Goal: Task Accomplishment & Management: Manage account settings

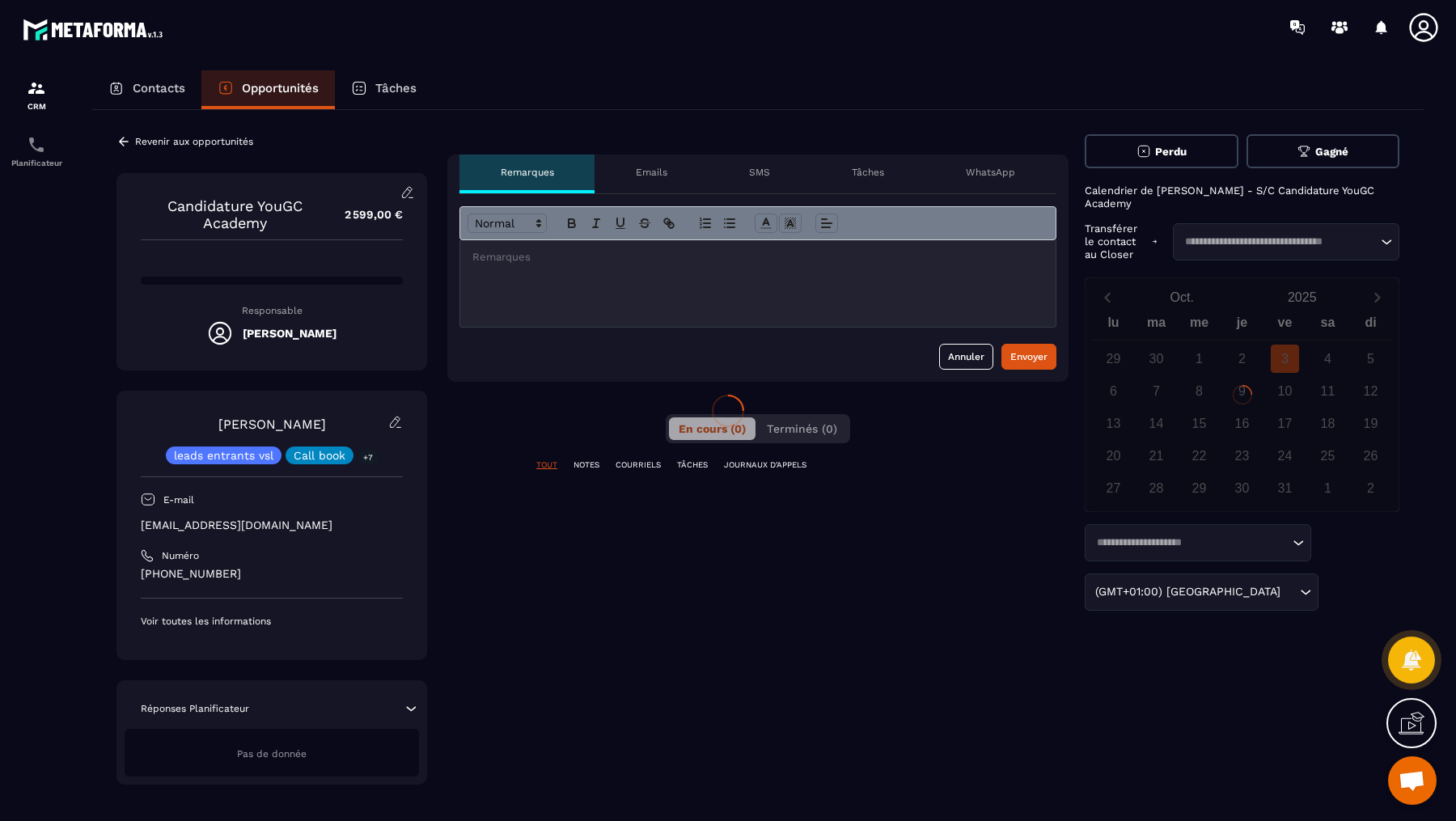
scroll to position [644, 0]
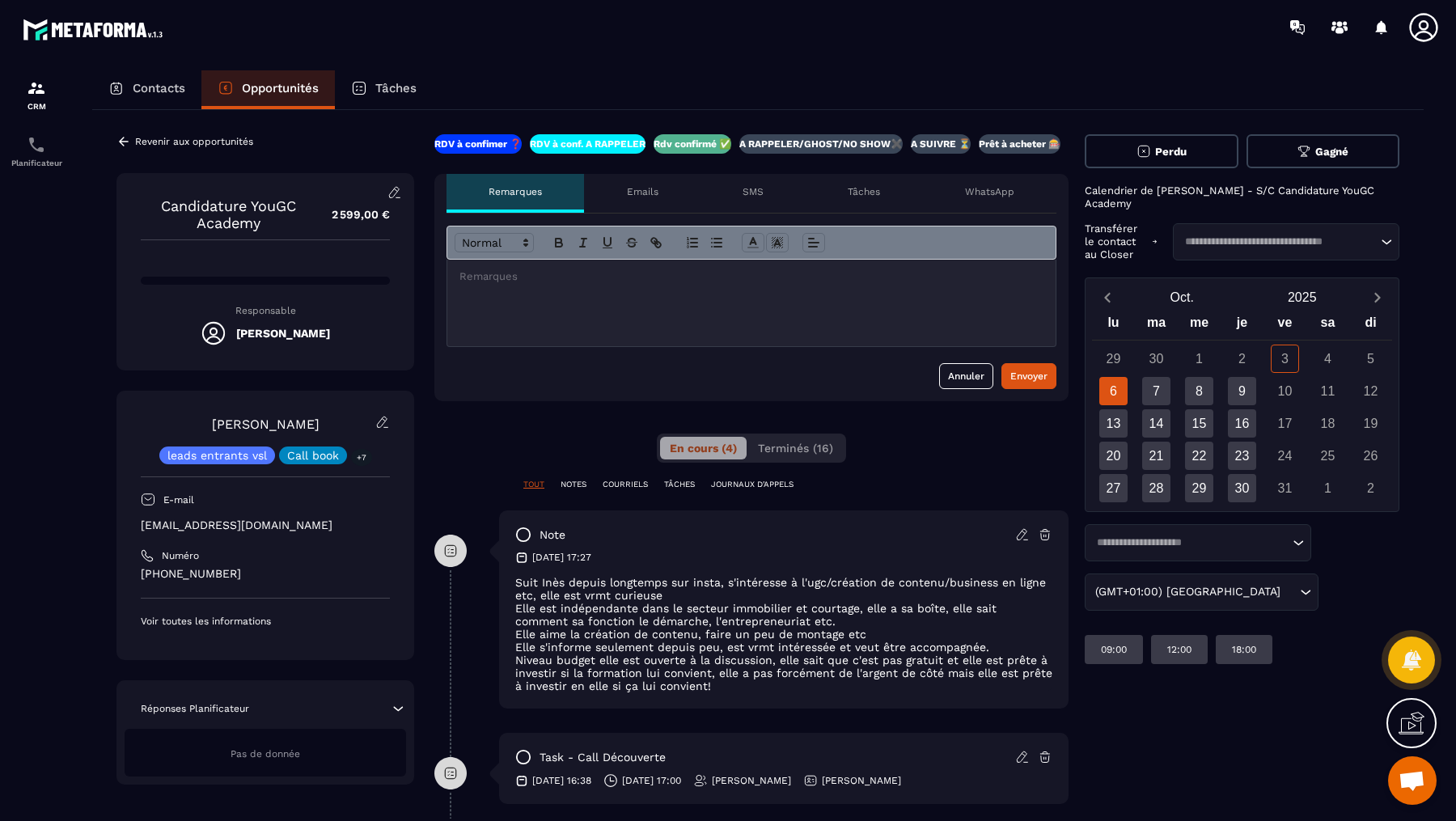
click at [480, 278] on p at bounding box center [752, 276] width 584 height 14
click at [1051, 368] on button "Envoyer" at bounding box center [1028, 376] width 55 height 26
click at [123, 134] on icon at bounding box center [124, 141] width 14 height 14
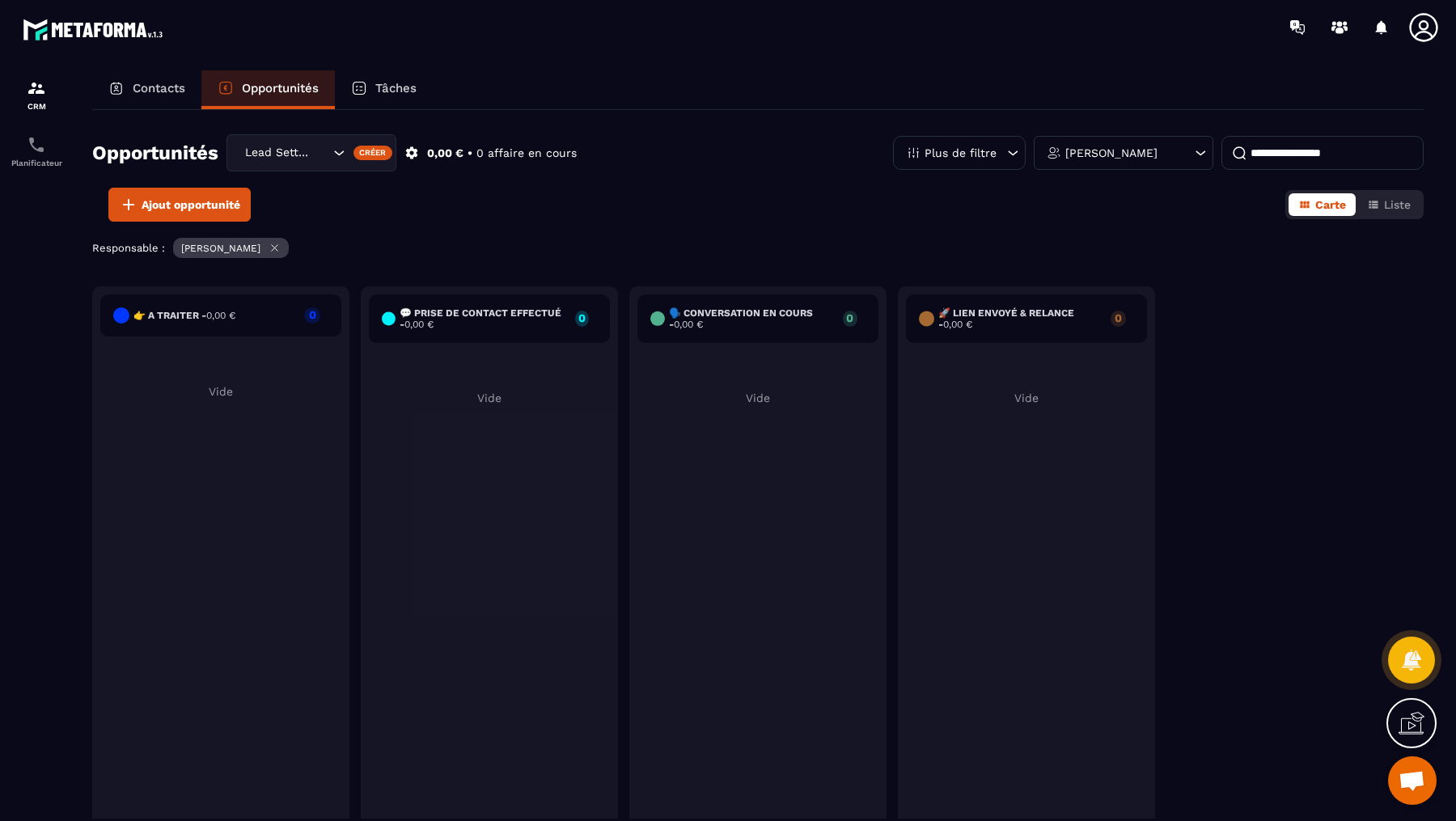
click at [266, 148] on div "Lead Setting" at bounding box center [284, 152] width 91 height 18
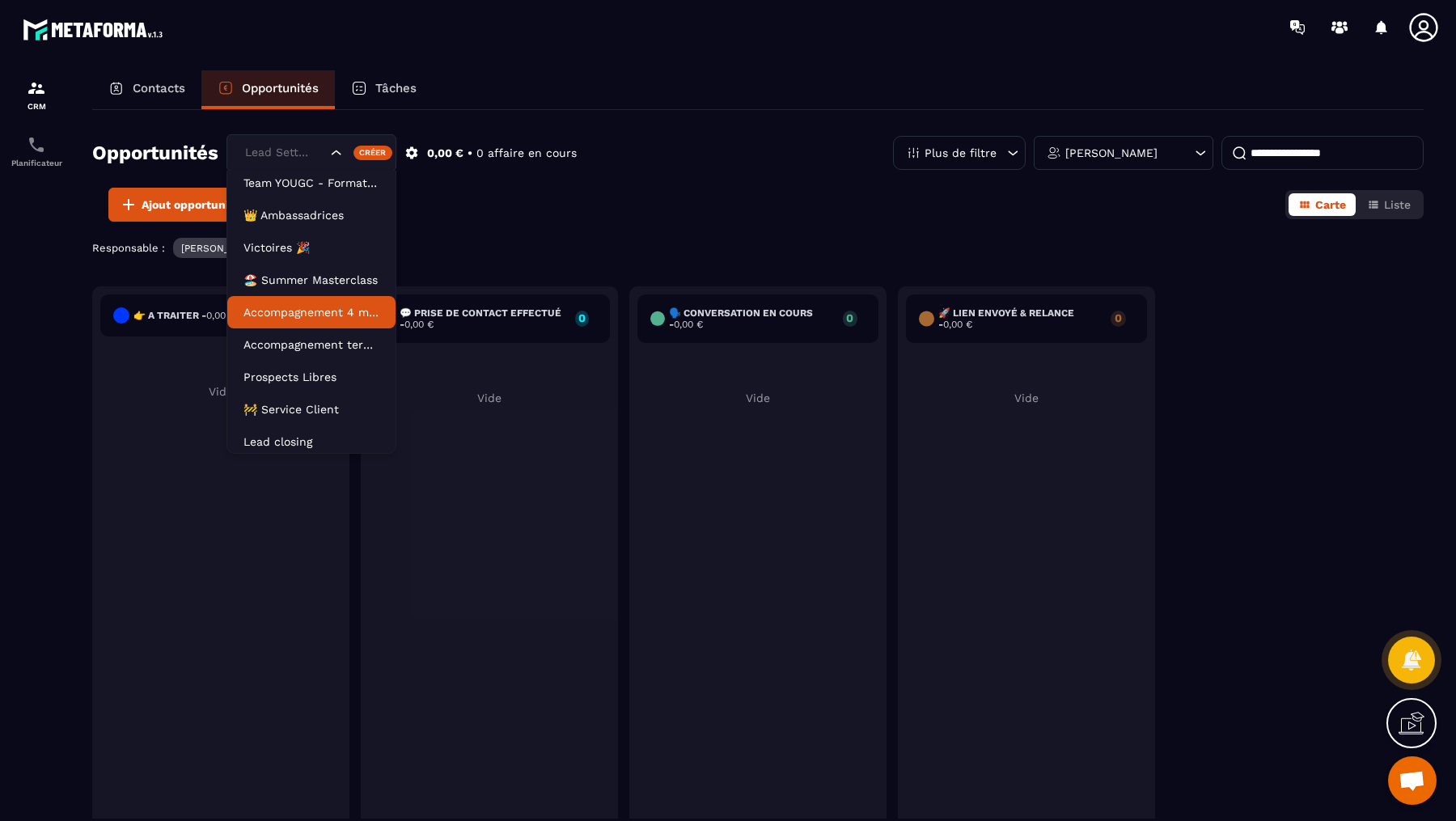
scroll to position [73, 0]
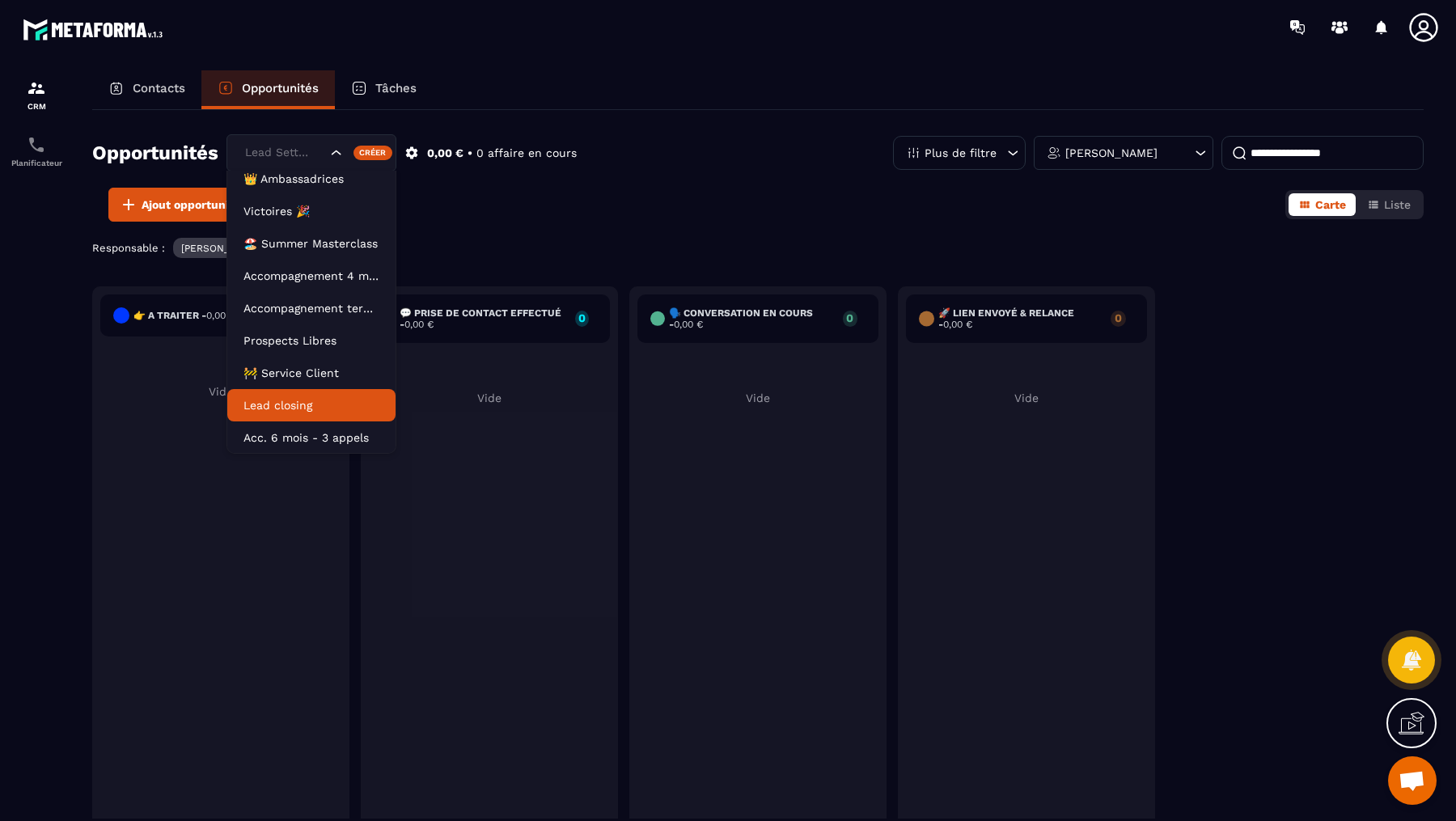
click at [296, 398] on p "Lead closing" at bounding box center [311, 405] width 136 height 16
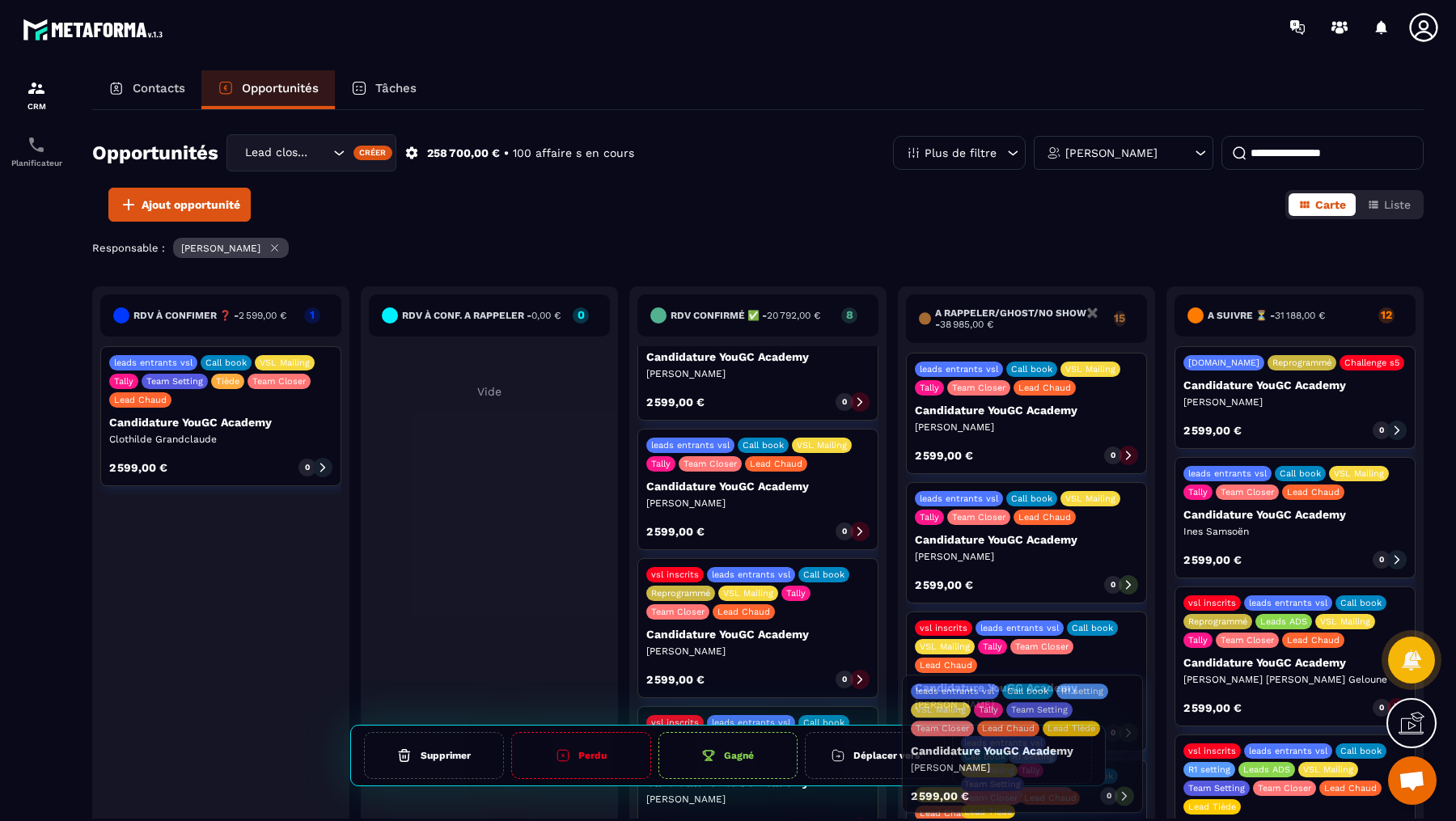
scroll to position [442, 0]
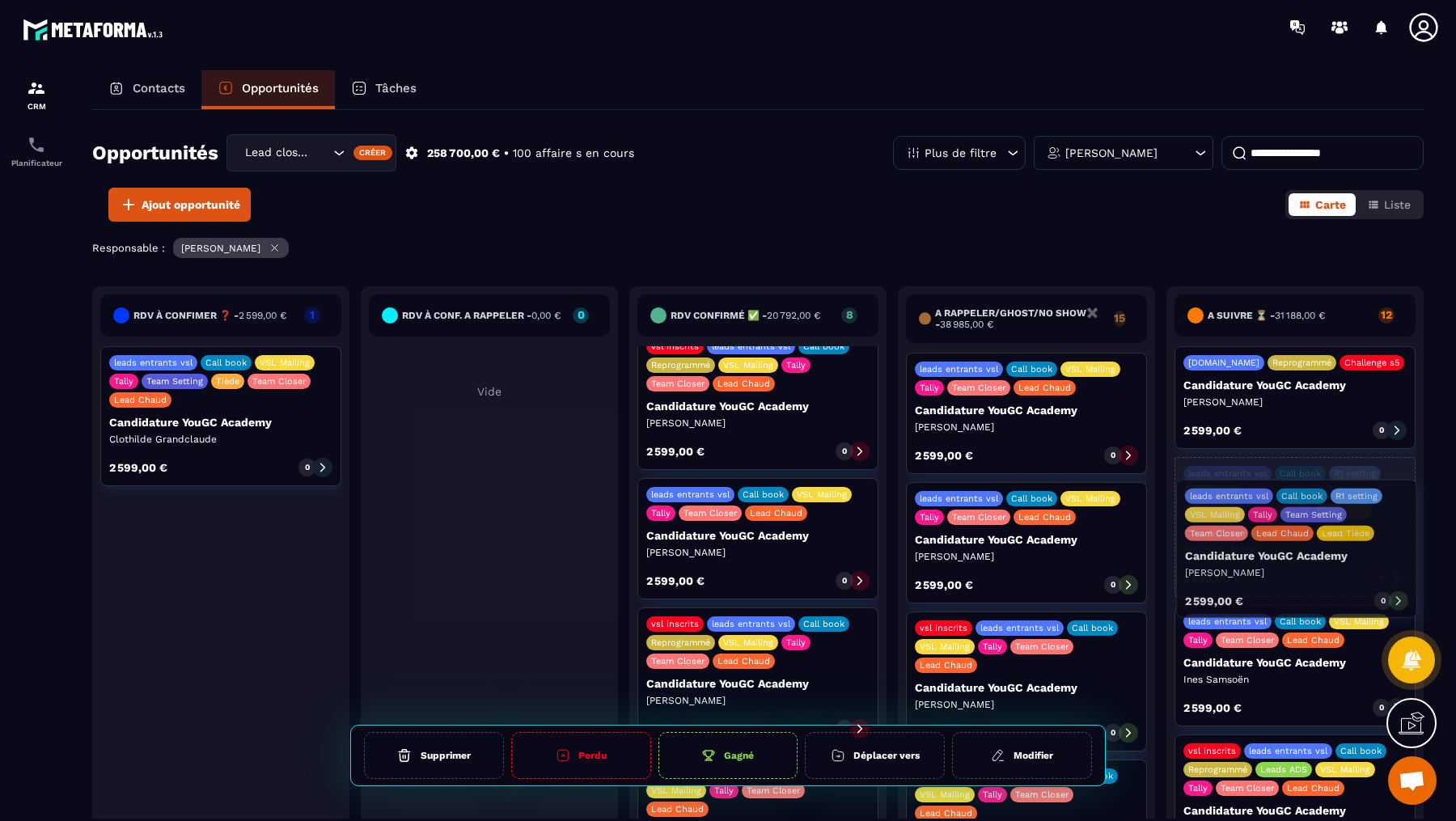
drag, startPoint x: 714, startPoint y: 789, endPoint x: 1252, endPoint y: 562, distance: 583.9
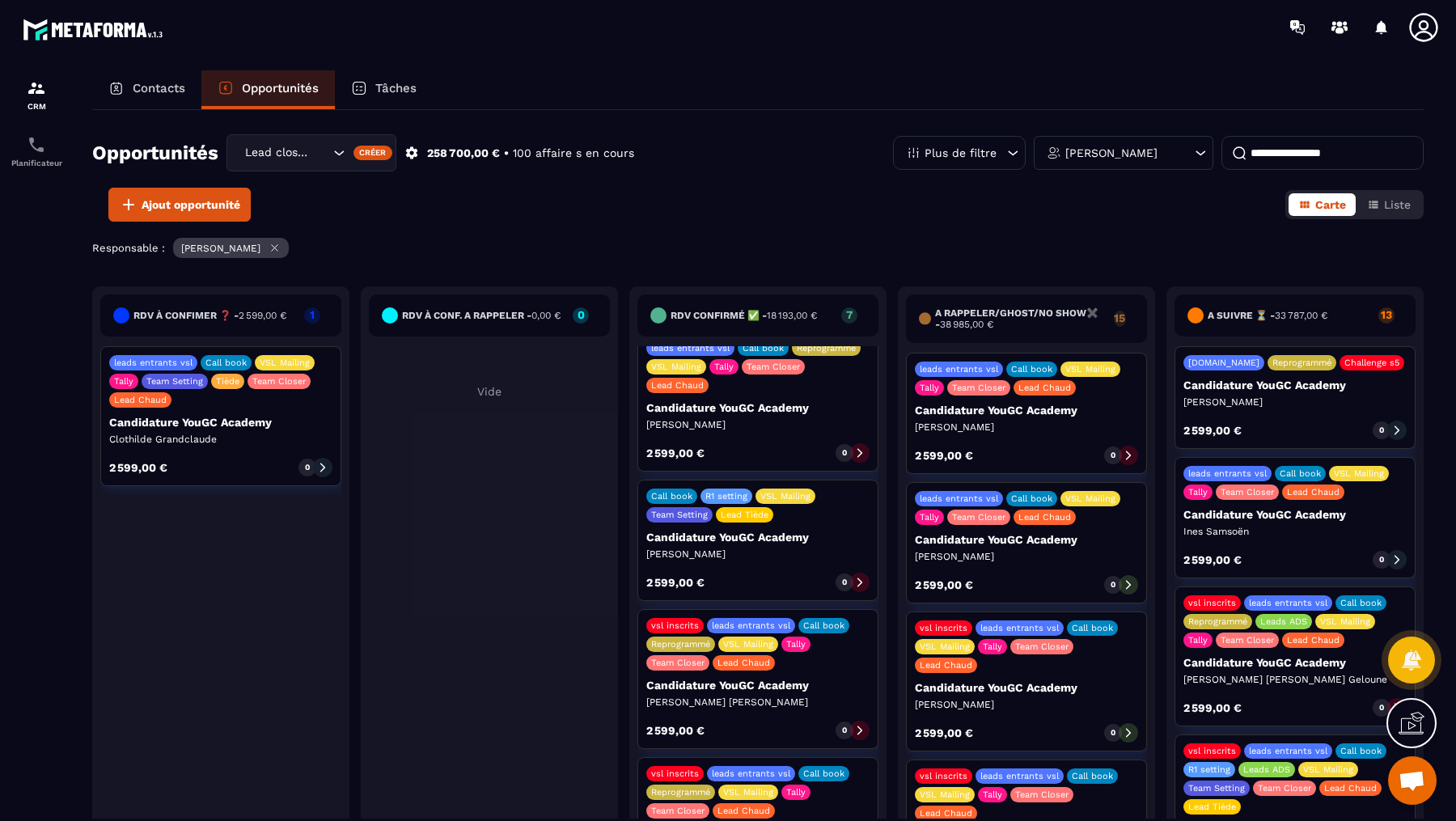
scroll to position [0, 0]
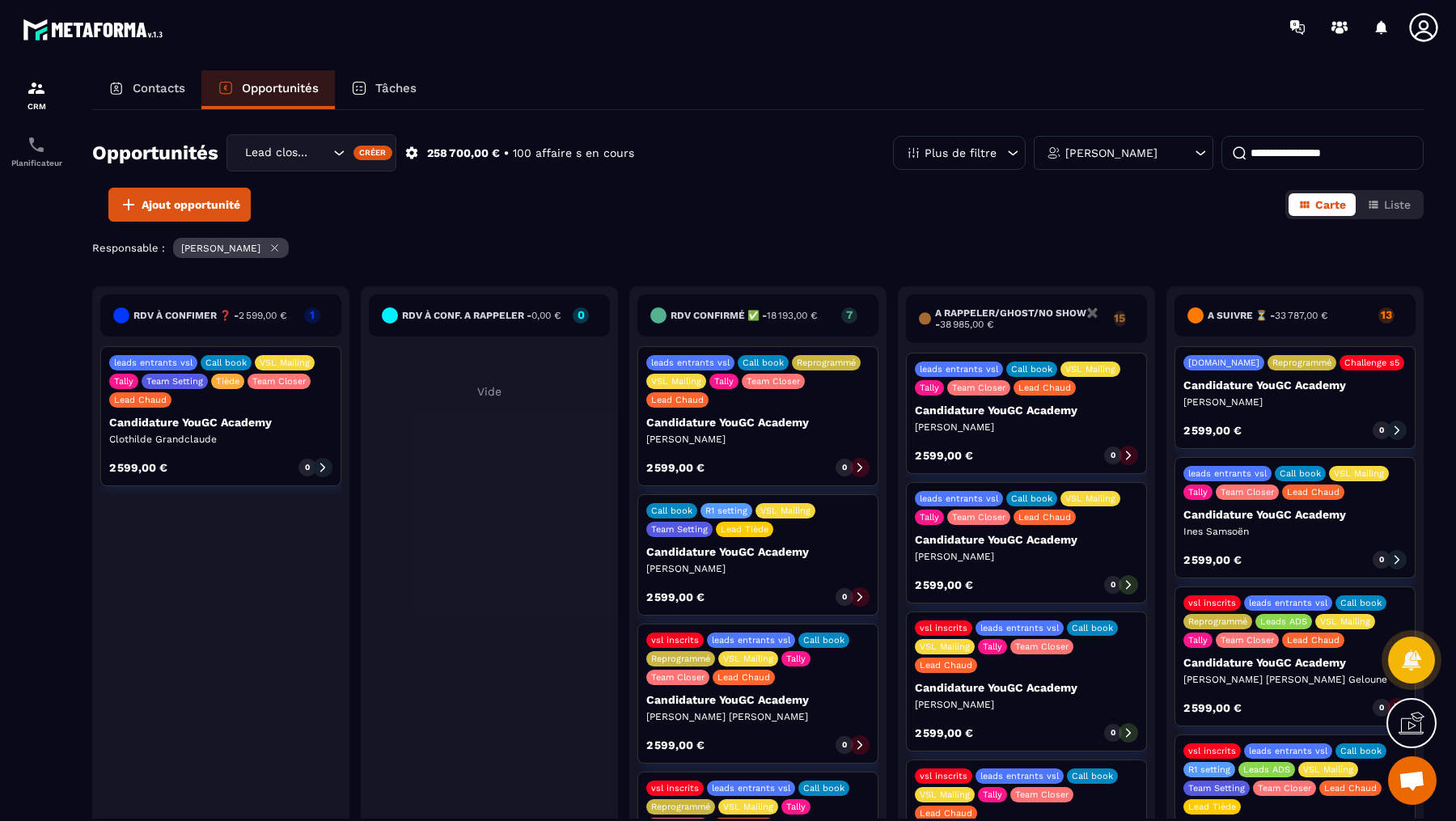
click at [1024, 431] on div "leads entrants vsl Call book VSL Mailing Tally Team Closer Lead Chaud Candidatu…" at bounding box center [1027, 413] width 241 height 122
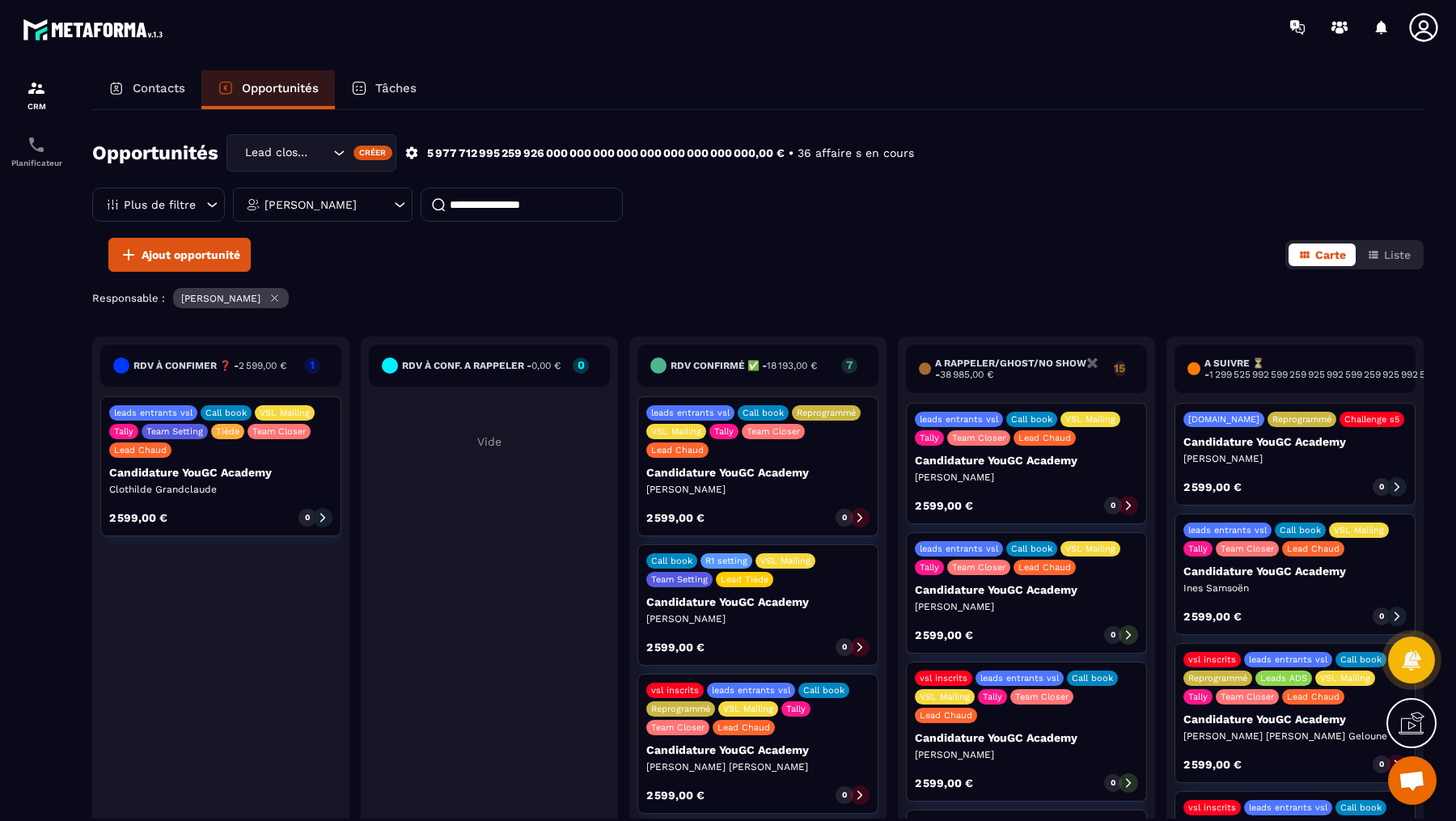
click at [1125, 500] on icon at bounding box center [1128, 506] width 11 height 11
click at [1126, 502] on icon at bounding box center [1128, 506] width 11 height 11
